Goal: Transaction & Acquisition: Subscribe to service/newsletter

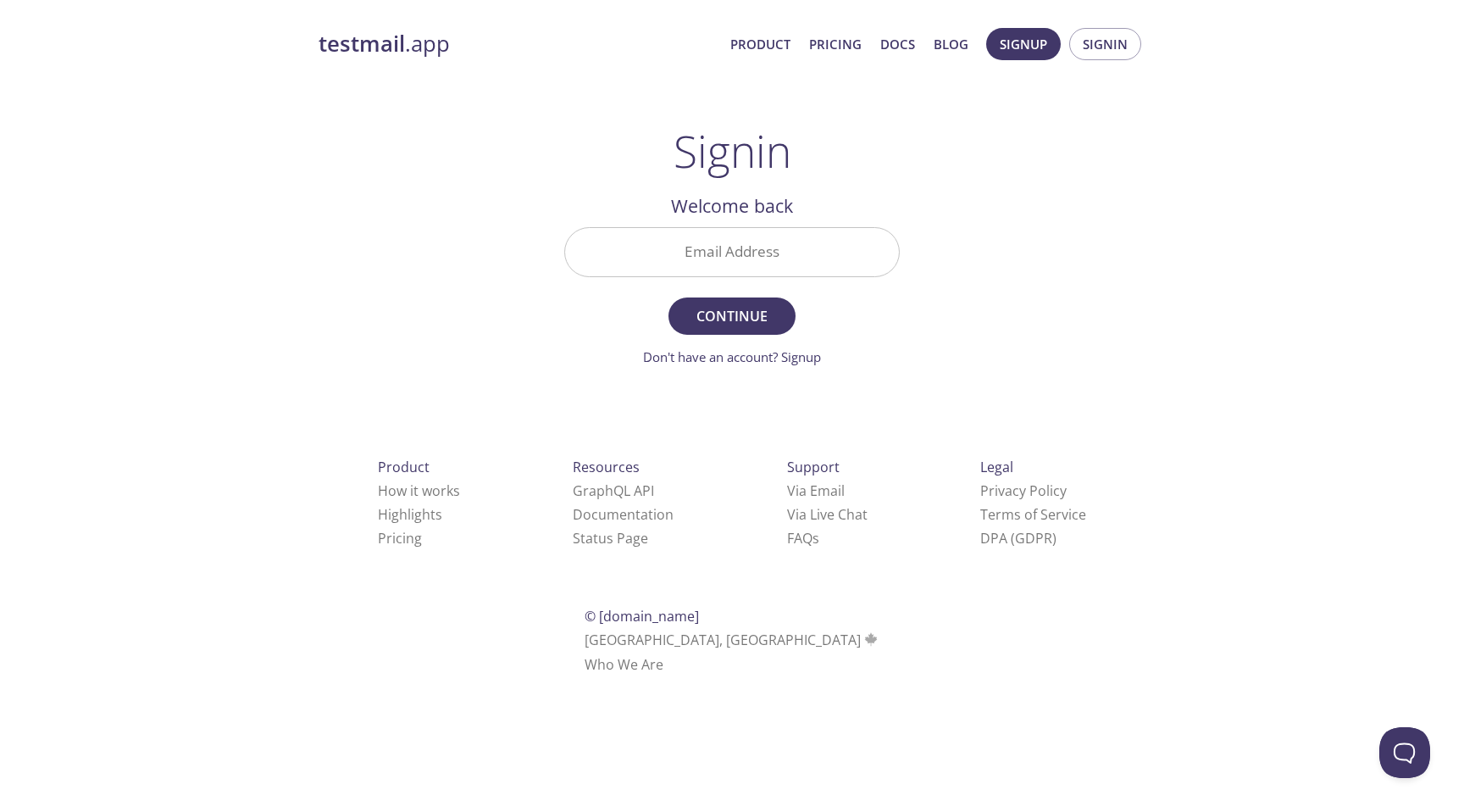
click at [699, 268] on input "Email Address" at bounding box center [731, 252] width 334 height 49
type input "[EMAIL_ADDRESS][DOMAIN_NAME]"
click at [719, 315] on span "Continue" at bounding box center [732, 316] width 90 height 23
click at [1012, 43] on span "Signup" at bounding box center [1023, 44] width 48 height 22
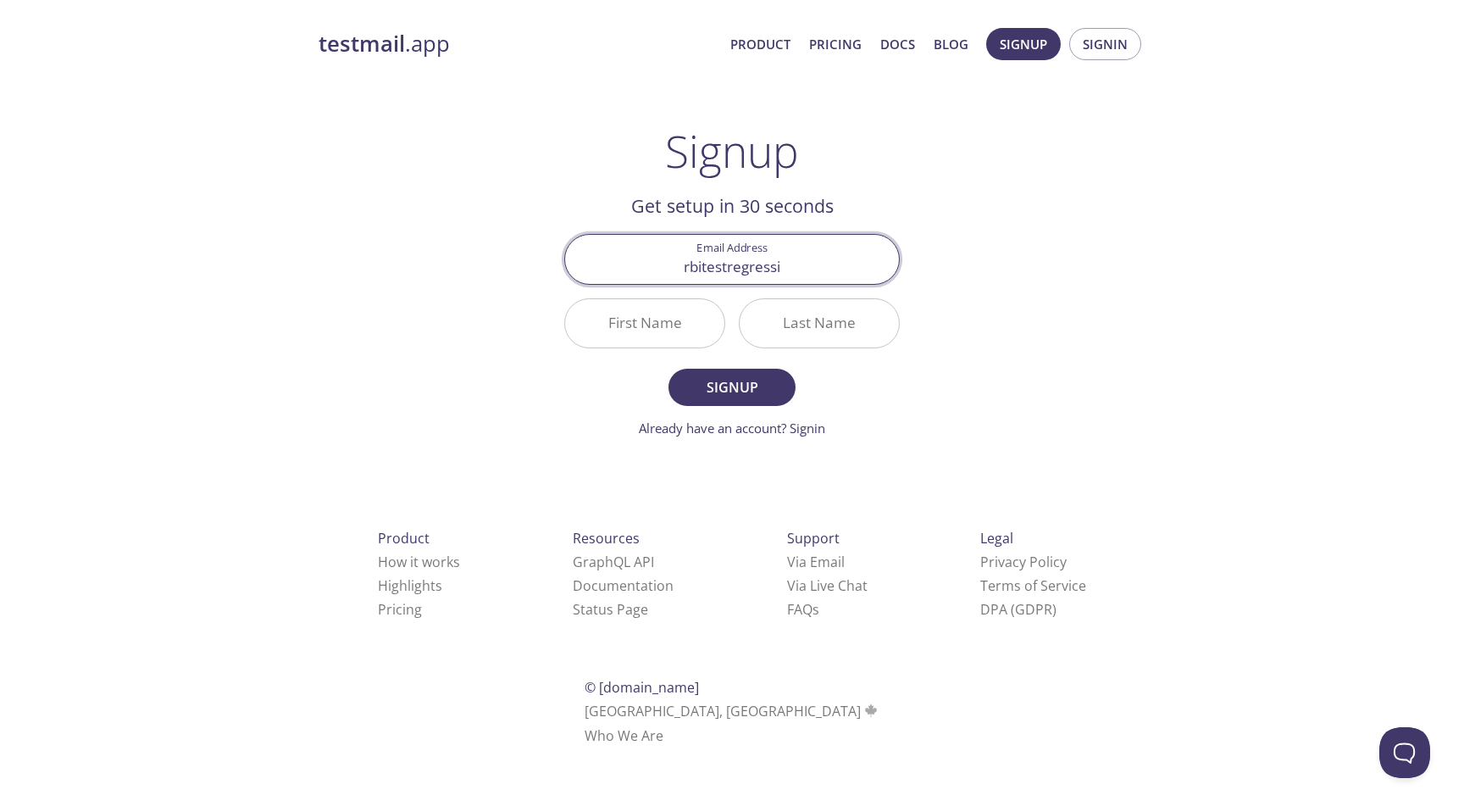
type input "[EMAIL_ADDRESS][DOMAIN_NAME]"
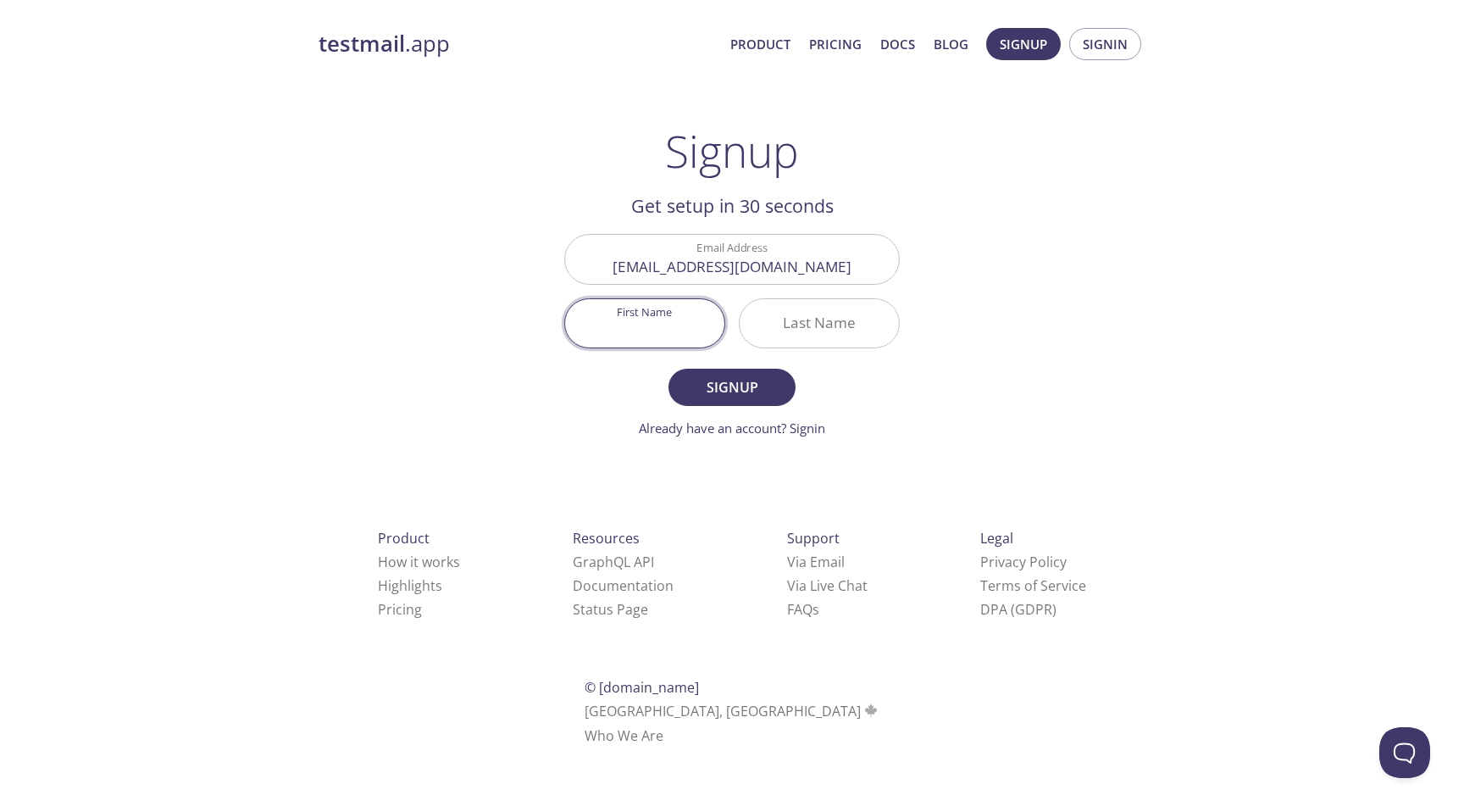
click at [671, 317] on input "First Name" at bounding box center [644, 324] width 159 height 49
type input "Rbi"
click at [844, 317] on input "Last Name" at bounding box center [818, 324] width 159 height 49
type input "test"
click at [763, 394] on span "Signup" at bounding box center [732, 387] width 90 height 23
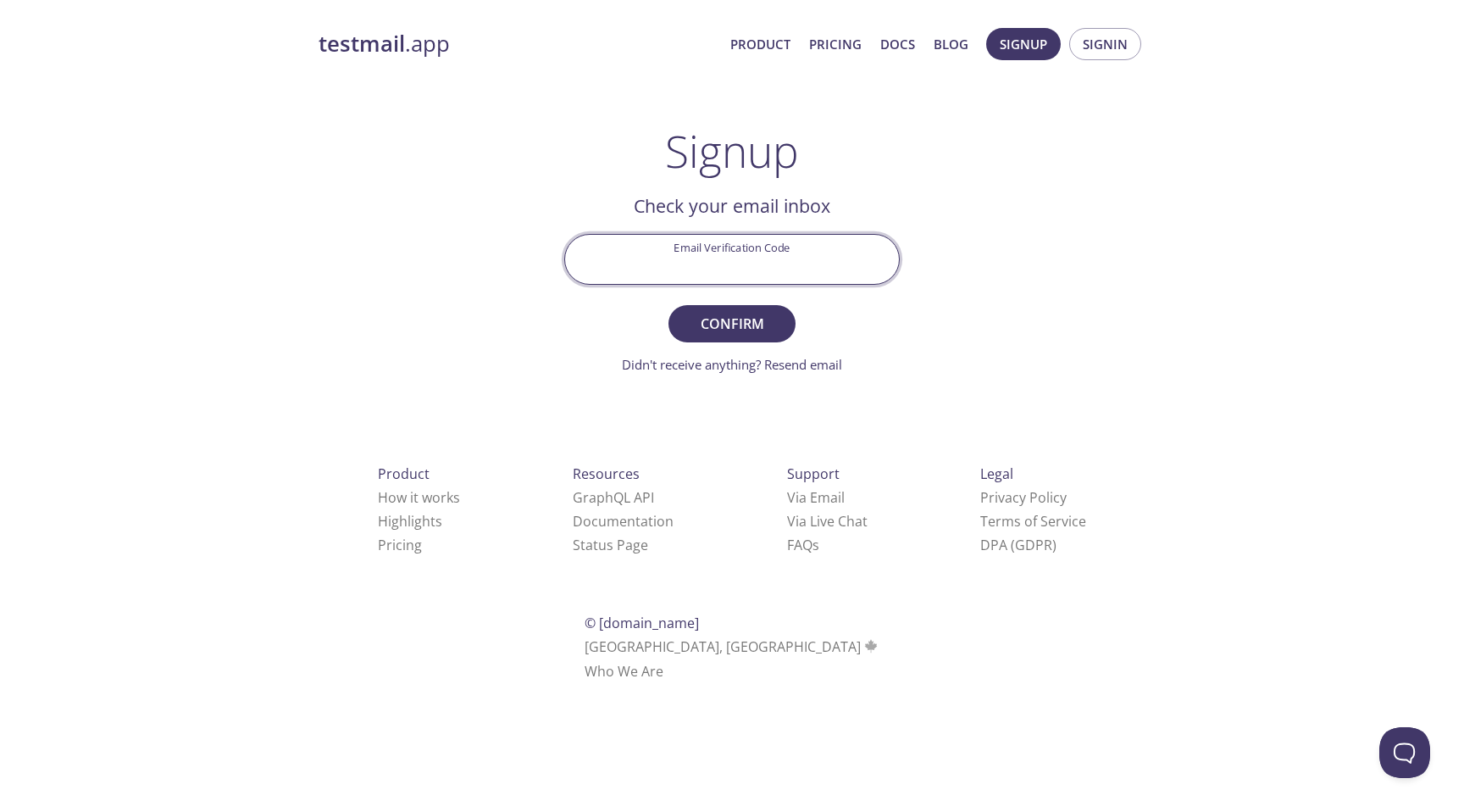
click at [680, 271] on input "Email Verification Code" at bounding box center [731, 259] width 334 height 49
paste input "GDXNWU3"
type input "GDXNWU3"
click at [701, 310] on button "Confirm" at bounding box center [731, 323] width 127 height 37
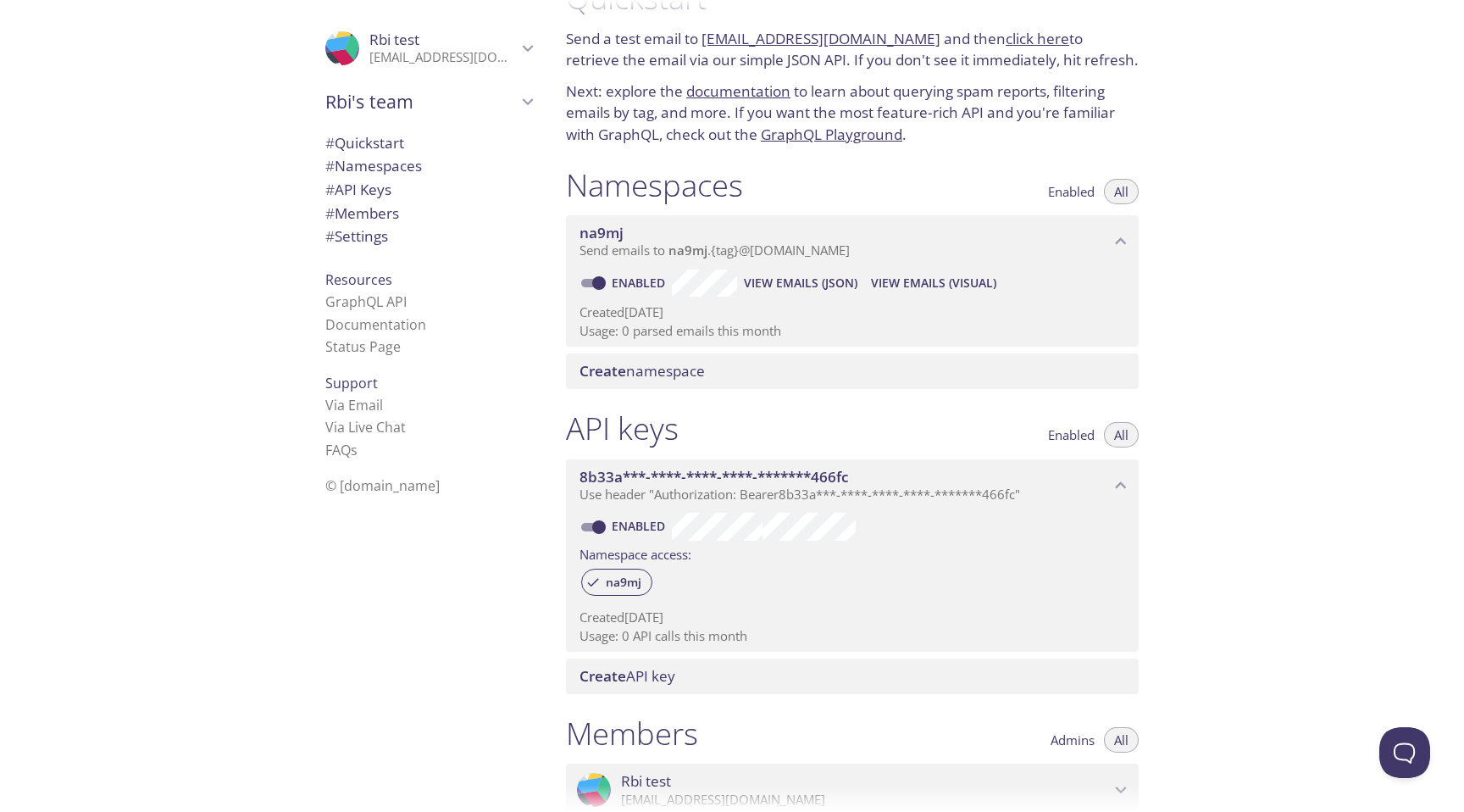
scroll to position [393, 0]
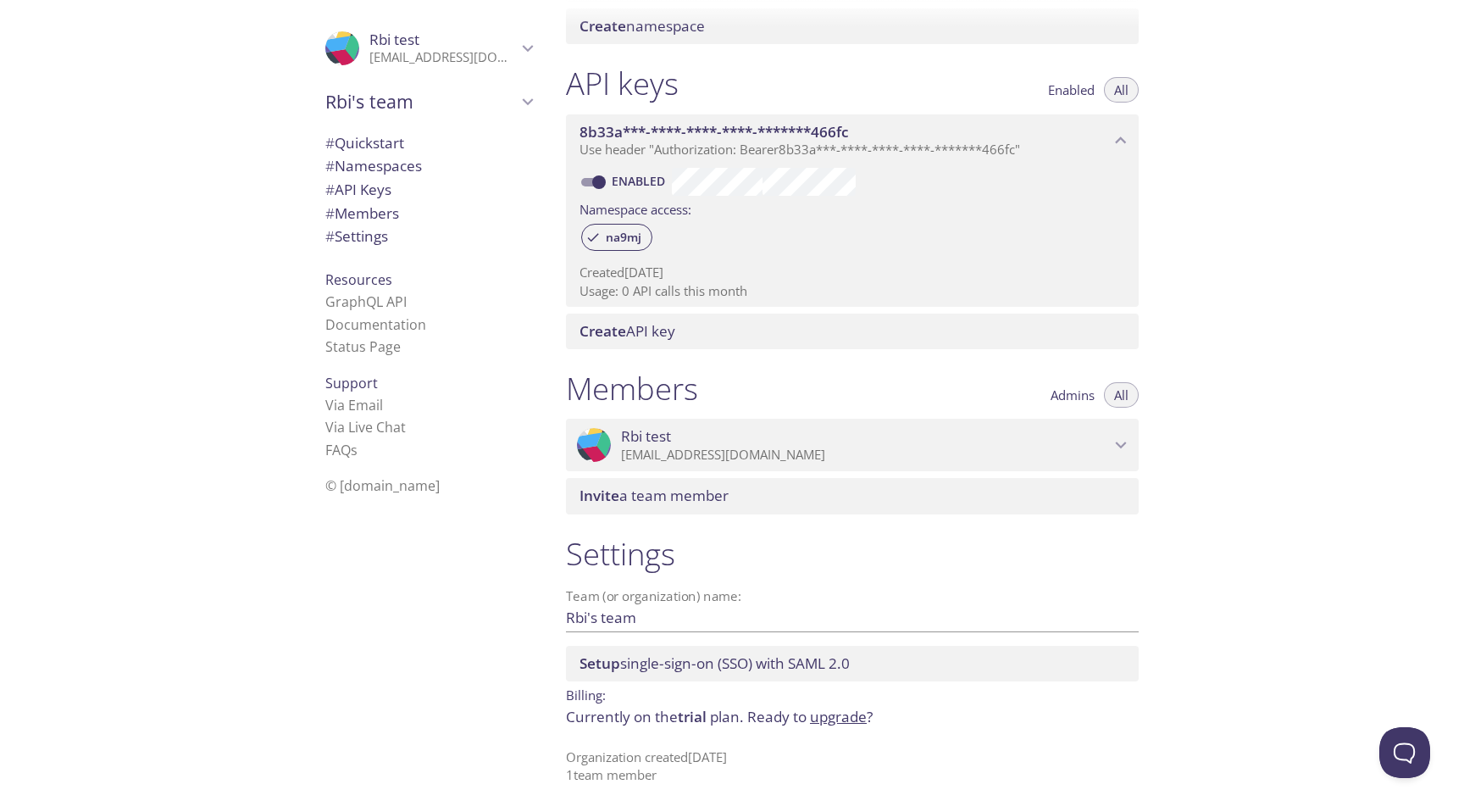
click at [264, 589] on div ".cls-1 { fill: #6d5ca8; } .cls-2 { fill: #3fc191; } .cls-3 { fill: #3b4752; } .…" at bounding box center [276, 406] width 552 height 812
